Goal: Task Accomplishment & Management: Manage account settings

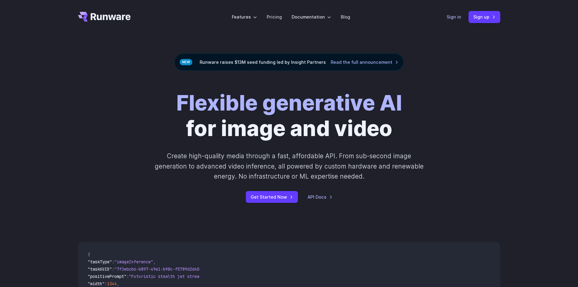
click at [456, 18] on link "Sign in" at bounding box center [453, 16] width 15 height 7
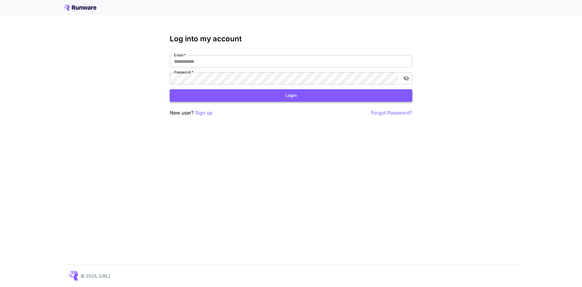
type input "**********"
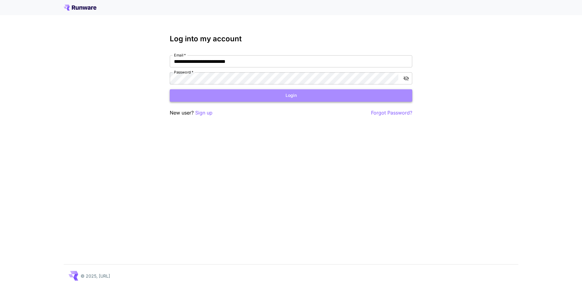
click at [298, 99] on button "Login" at bounding box center [291, 95] width 243 height 12
